Goal: Task Accomplishment & Management: Use online tool/utility

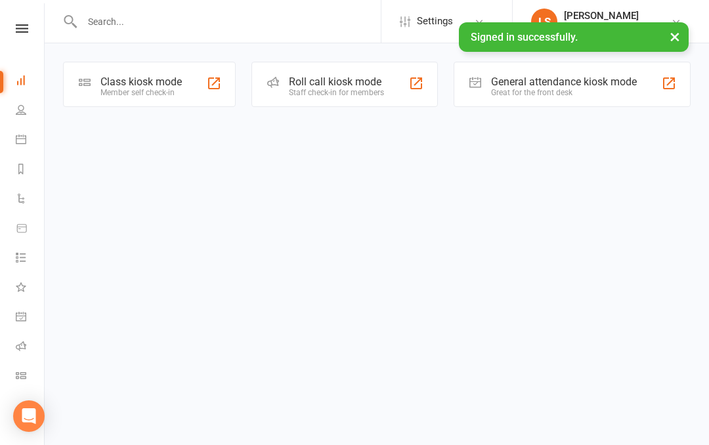
click at [9, 12] on nav "Clubworx Dashboard People Calendar Reports Automations Product Sales Tasks What…" at bounding box center [22, 225] width 45 height 445
click at [22, 43] on div "Clubworx" at bounding box center [22, 45] width 44 height 43
click at [20, 24] on icon at bounding box center [22, 28] width 12 height 9
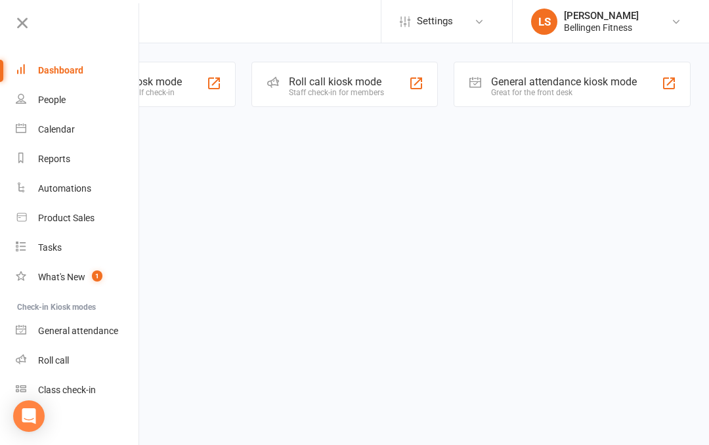
click at [113, 326] on div "General attendance" at bounding box center [78, 331] width 80 height 11
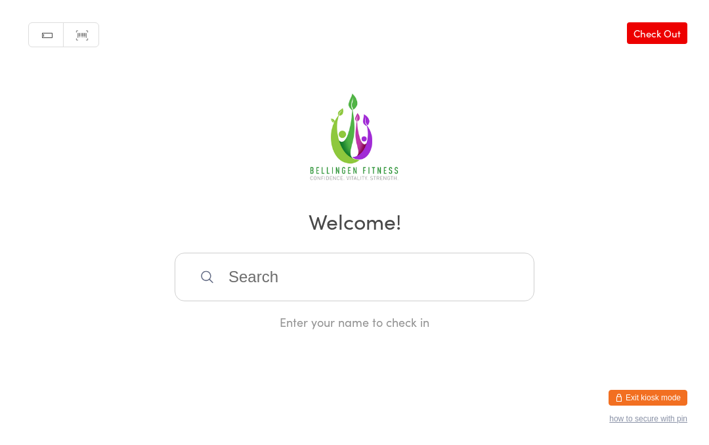
click at [260, 292] on input "search" at bounding box center [355, 277] width 360 height 49
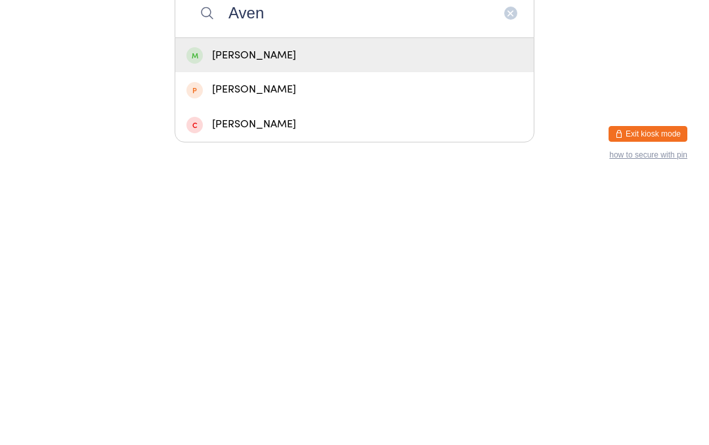
type input "Aven"
click at [495, 371] on div "[PERSON_NAME]" at bounding box center [354, 388] width 359 height 35
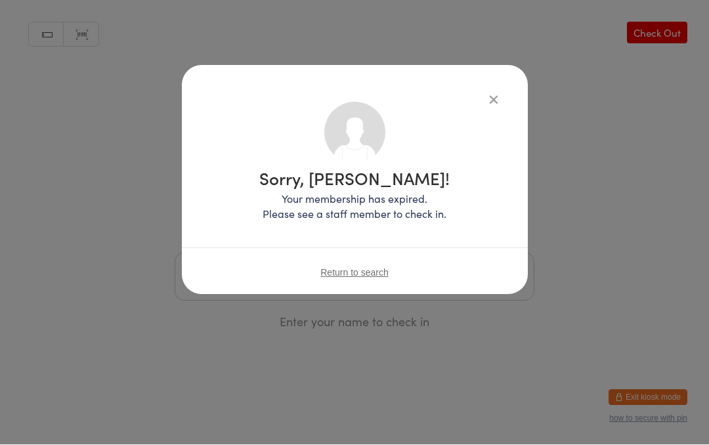
click at [490, 104] on icon "button" at bounding box center [494, 100] width 14 height 14
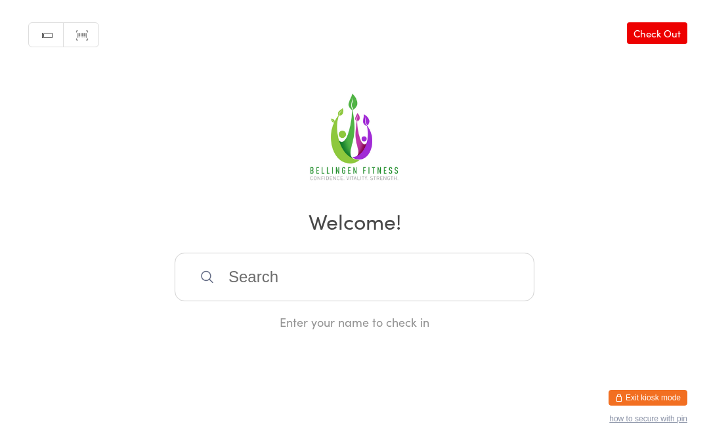
click at [350, 286] on input "search" at bounding box center [355, 277] width 360 height 49
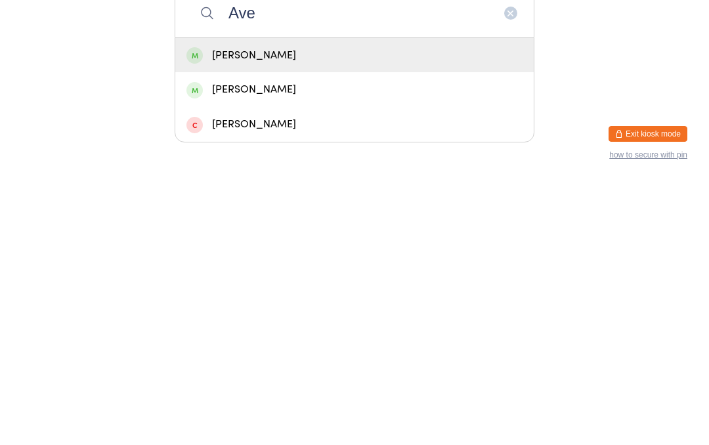
type input "Ave"
click at [273, 302] on div "[PERSON_NAME]" at bounding box center [354, 319] width 359 height 35
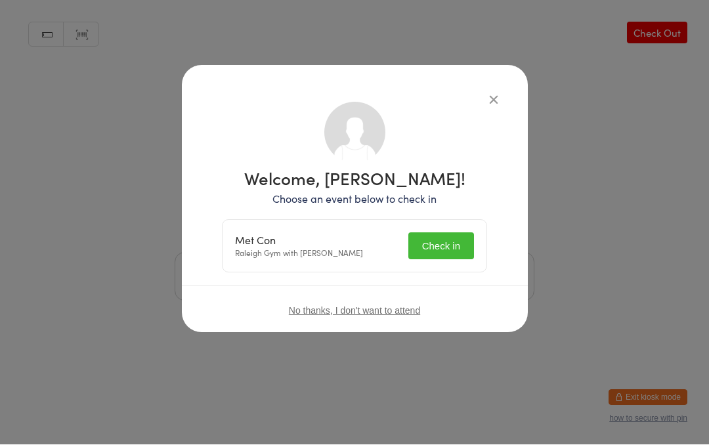
click at [441, 240] on button "Check in" at bounding box center [442, 246] width 66 height 27
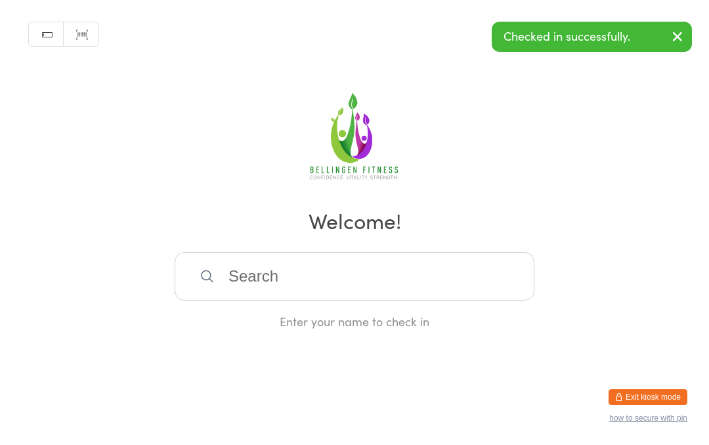
click at [429, 293] on input "search" at bounding box center [355, 277] width 360 height 49
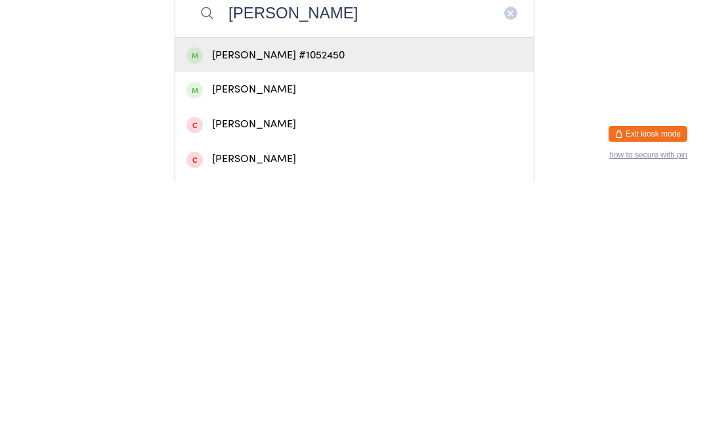
type input "[PERSON_NAME]"
click at [317, 311] on div "[PERSON_NAME] #1052450" at bounding box center [355, 320] width 336 height 18
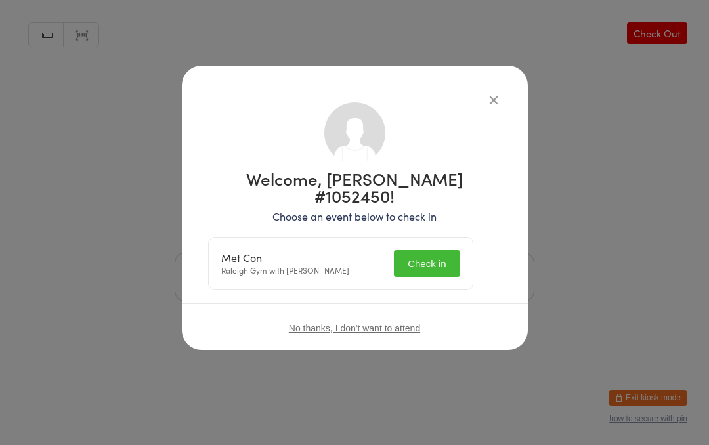
click at [423, 250] on button "Check in" at bounding box center [427, 263] width 66 height 27
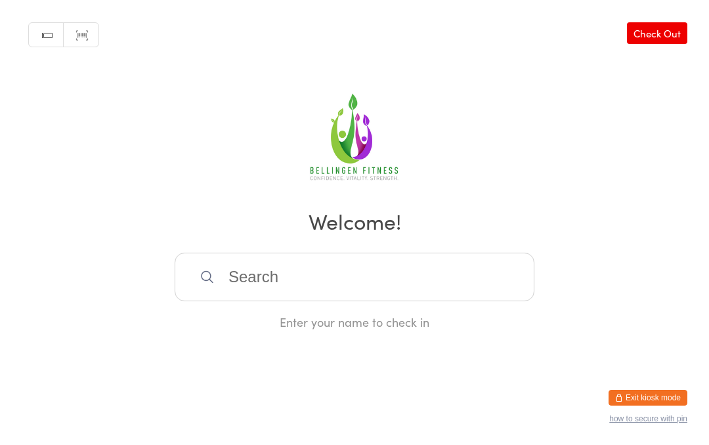
click at [362, 281] on input "search" at bounding box center [355, 277] width 360 height 49
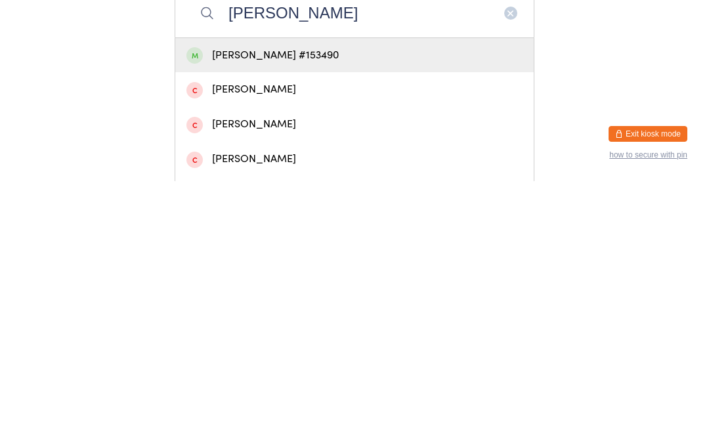
type input "[PERSON_NAME]"
click at [422, 311] on div "[PERSON_NAME] #153490" at bounding box center [355, 320] width 336 height 18
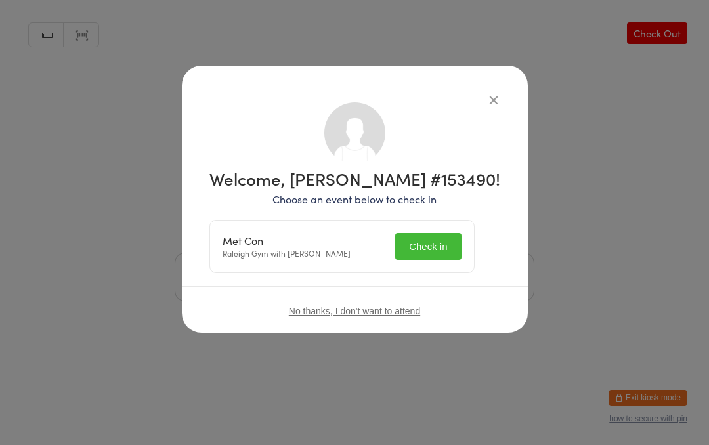
click at [451, 246] on button "Check in" at bounding box center [428, 246] width 66 height 27
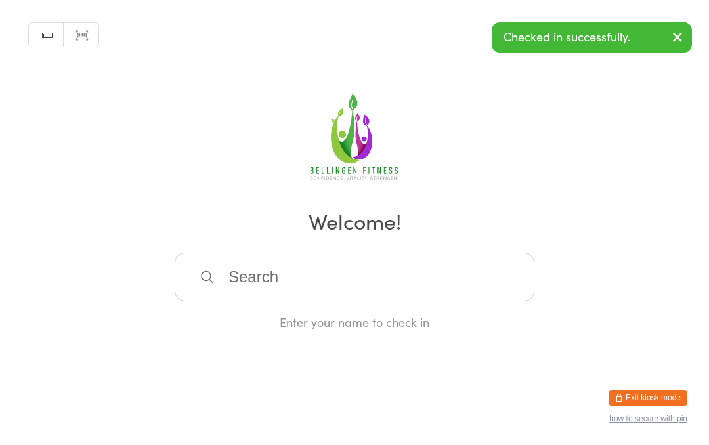
click at [362, 301] on input "search" at bounding box center [355, 277] width 360 height 49
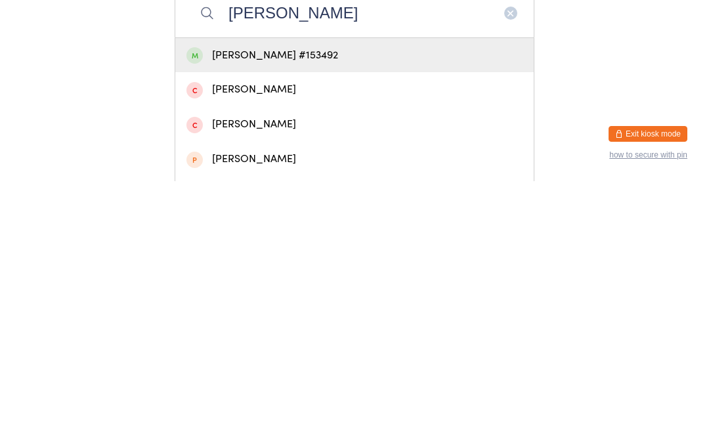
type input "[PERSON_NAME]"
click at [394, 311] on div "[PERSON_NAME] #153492" at bounding box center [355, 320] width 336 height 18
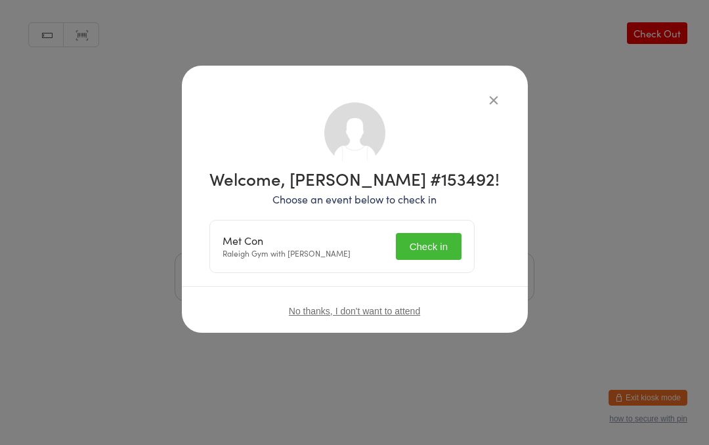
click at [446, 246] on button "Check in" at bounding box center [429, 246] width 66 height 27
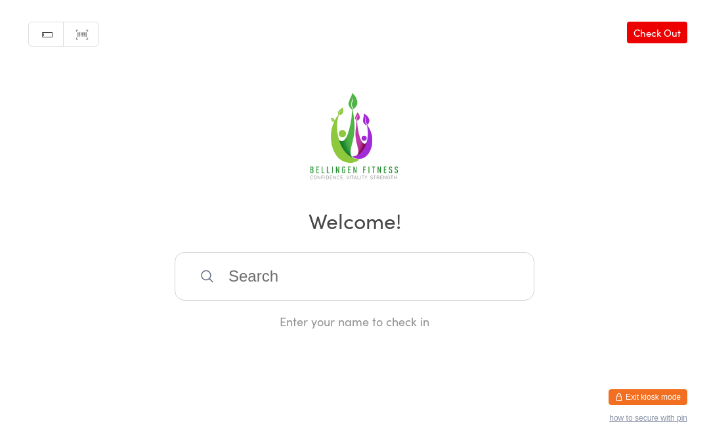
click at [275, 283] on input "search" at bounding box center [355, 277] width 360 height 49
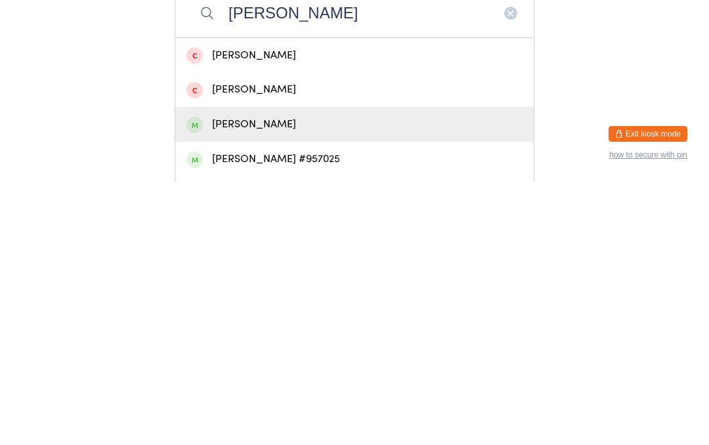
type input "[PERSON_NAME]"
click at [217, 371] on div "[PERSON_NAME]" at bounding box center [354, 388] width 359 height 35
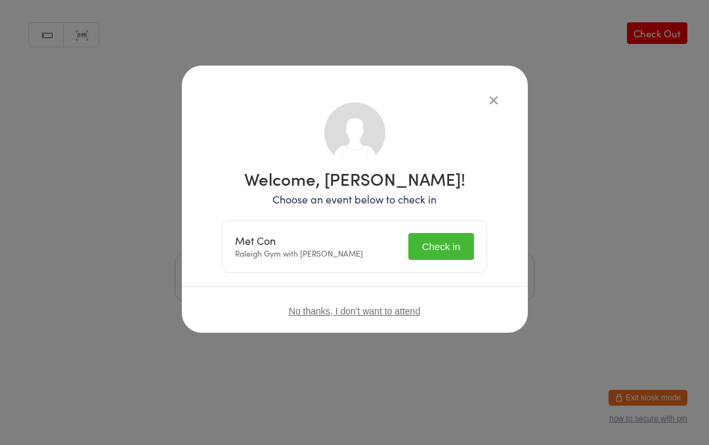
click at [434, 242] on button "Check in" at bounding box center [442, 246] width 66 height 27
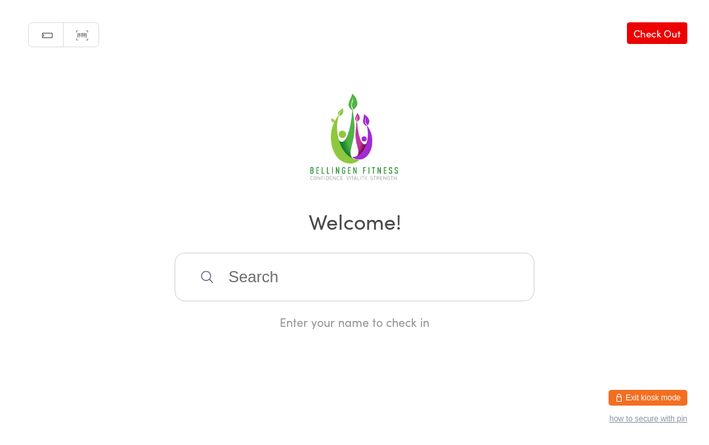
click at [278, 290] on input "search" at bounding box center [355, 277] width 360 height 49
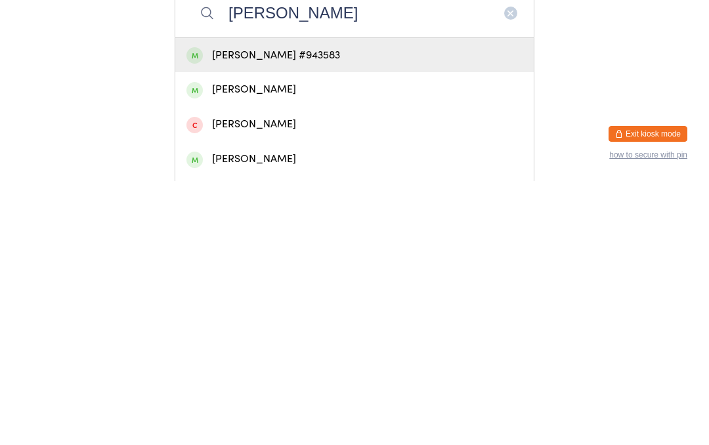
type input "[PERSON_NAME]"
click at [384, 311] on div "[PERSON_NAME] #943583" at bounding box center [355, 320] width 336 height 18
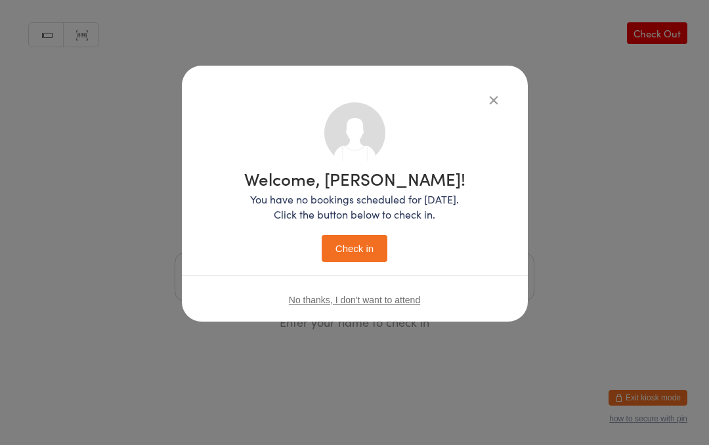
click at [368, 242] on button "Check in" at bounding box center [355, 248] width 66 height 27
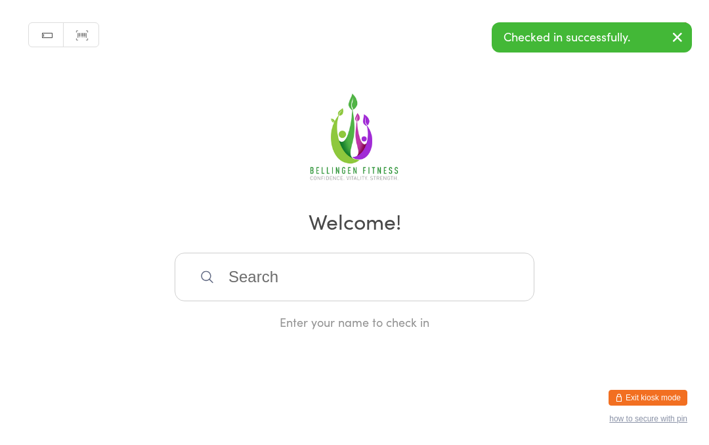
click at [361, 272] on input "search" at bounding box center [355, 277] width 360 height 49
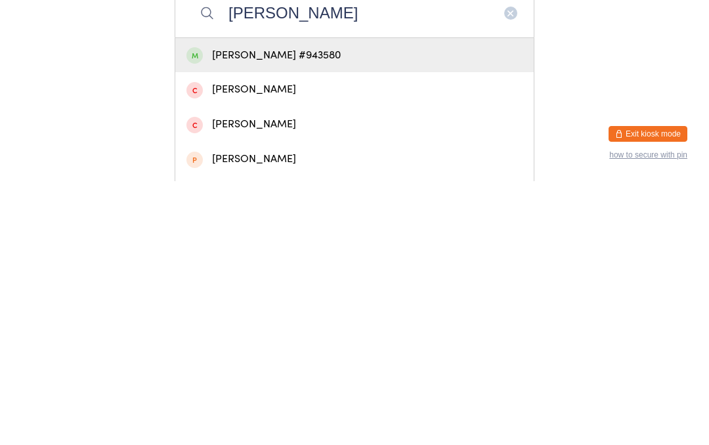
type input "[PERSON_NAME]"
click at [330, 311] on div "[PERSON_NAME] #943580" at bounding box center [355, 320] width 336 height 18
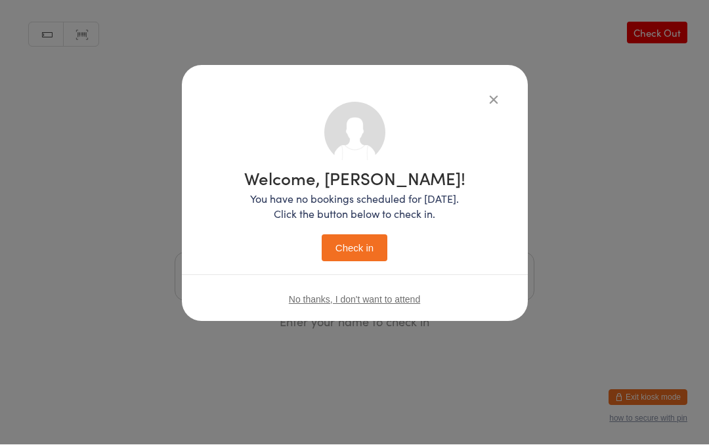
click at [355, 238] on button "Check in" at bounding box center [355, 248] width 66 height 27
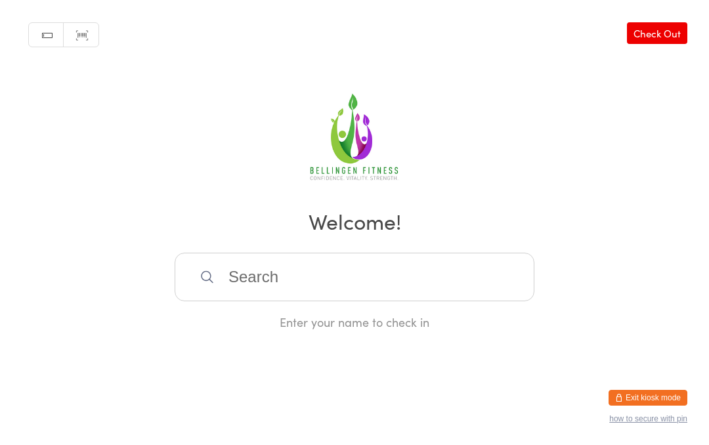
click at [275, 286] on input "search" at bounding box center [355, 277] width 360 height 49
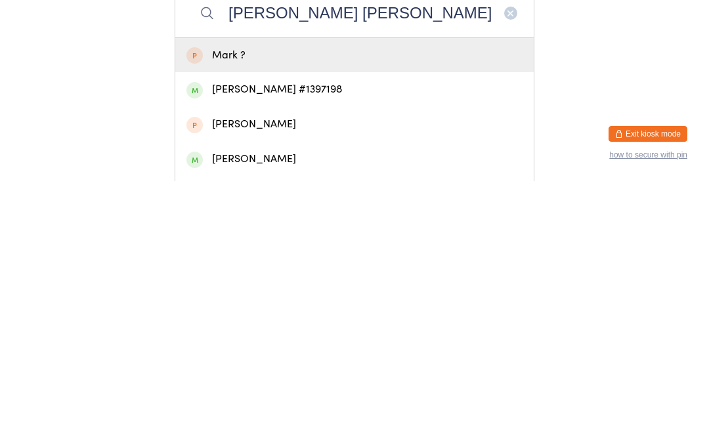
type input "[PERSON_NAME] [PERSON_NAME]"
click at [225, 345] on div "[PERSON_NAME] #1397198" at bounding box center [355, 354] width 336 height 18
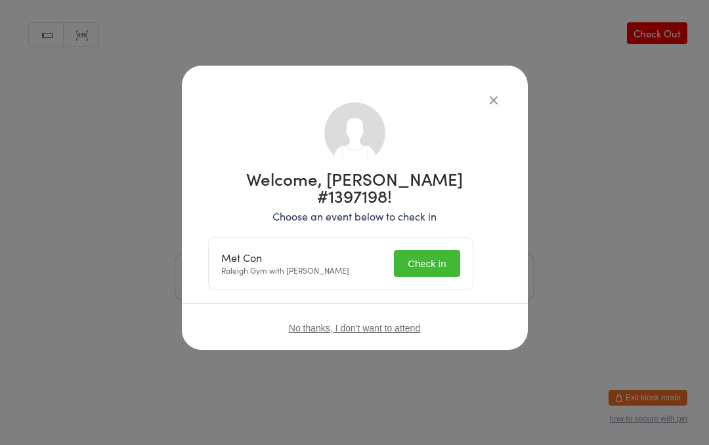
click at [420, 250] on button "Check in" at bounding box center [427, 263] width 66 height 27
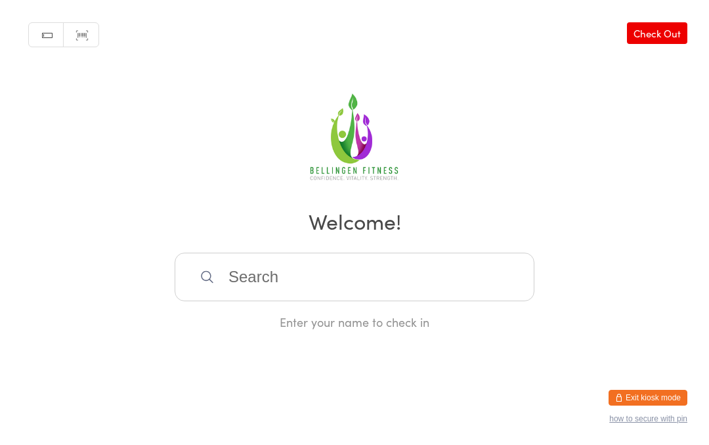
click at [437, 271] on input "search" at bounding box center [355, 277] width 360 height 49
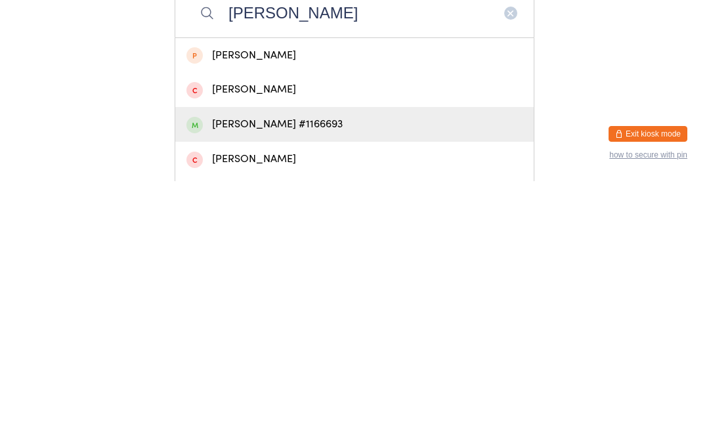
type input "[PERSON_NAME]"
click at [355, 380] on div "[PERSON_NAME] #1166693" at bounding box center [355, 389] width 336 height 18
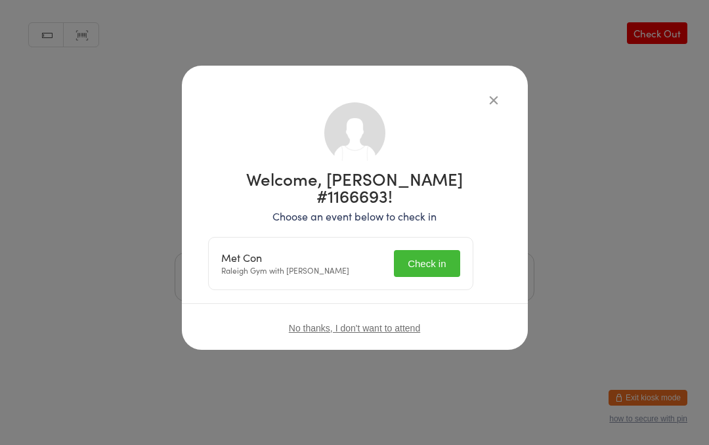
click at [435, 256] on button "Check in" at bounding box center [427, 263] width 66 height 27
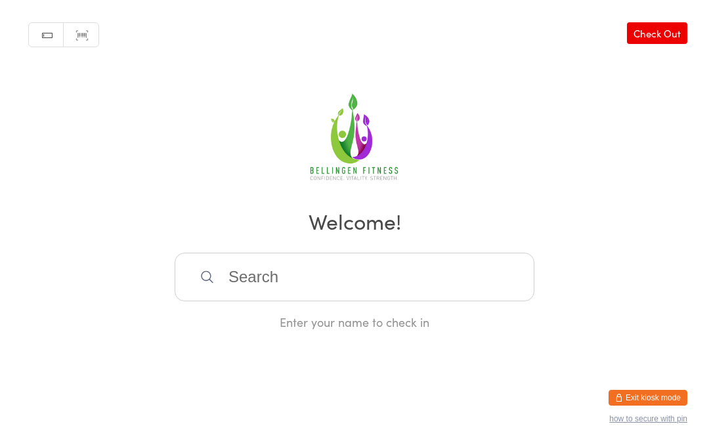
click at [363, 287] on input "search" at bounding box center [355, 277] width 360 height 49
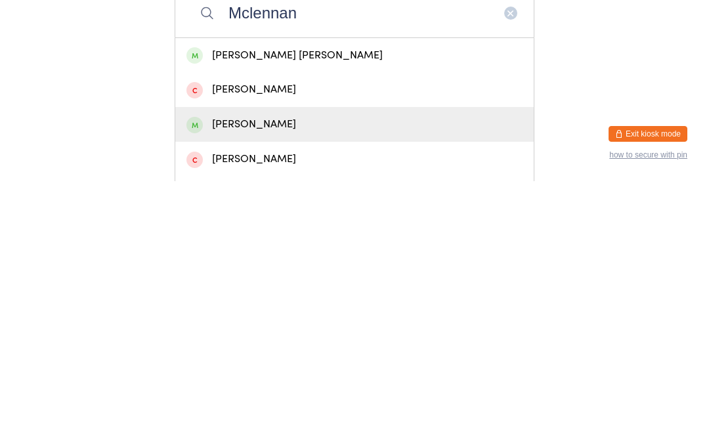
type input "Mclennan"
click at [256, 380] on div "[PERSON_NAME]" at bounding box center [355, 389] width 336 height 18
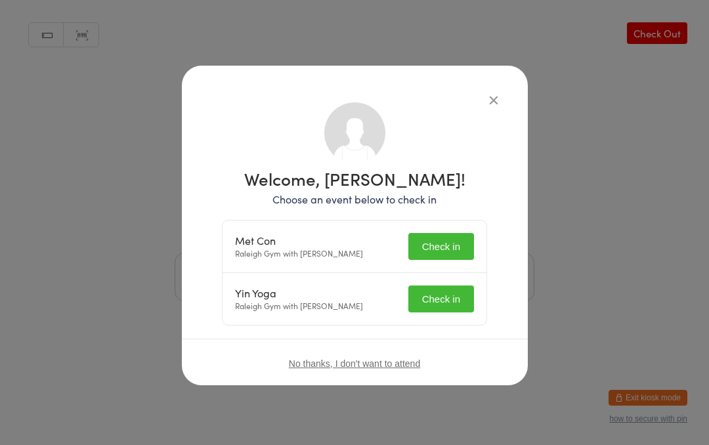
click at [415, 291] on button "Check in" at bounding box center [442, 299] width 66 height 27
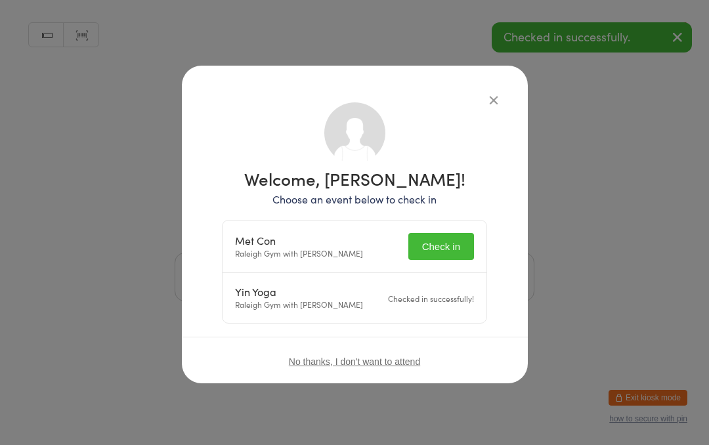
click at [446, 240] on button "Check in" at bounding box center [442, 246] width 66 height 27
